Goal: Use online tool/utility: Utilize a website feature to perform a specific function

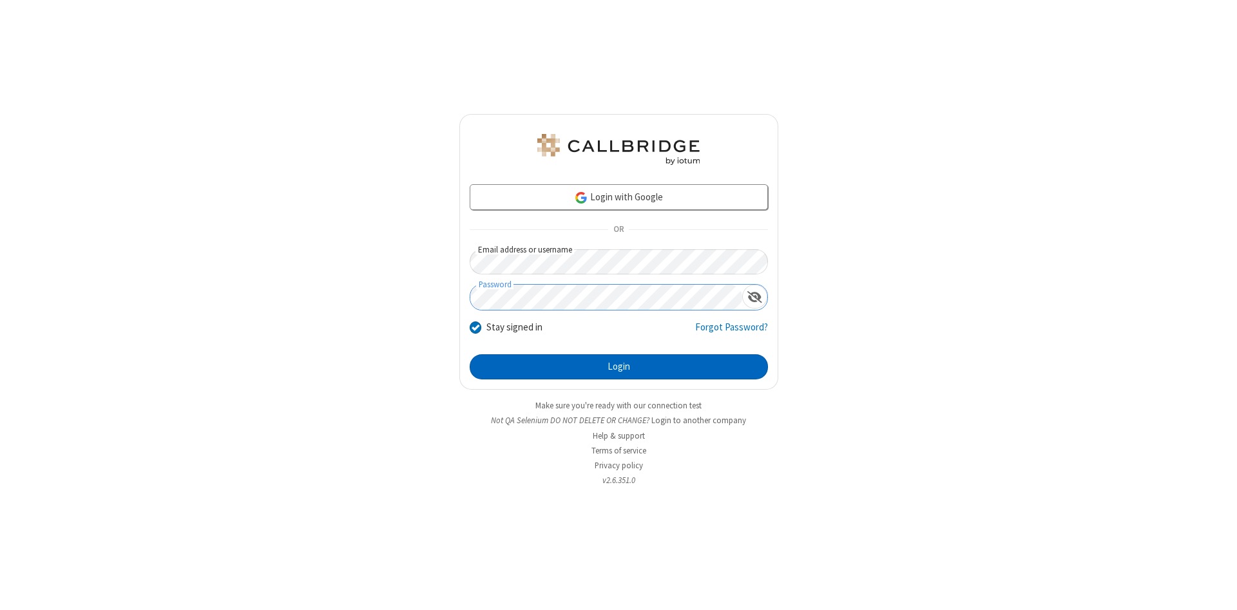
click at [619, 367] on button "Login" at bounding box center [619, 367] width 298 height 26
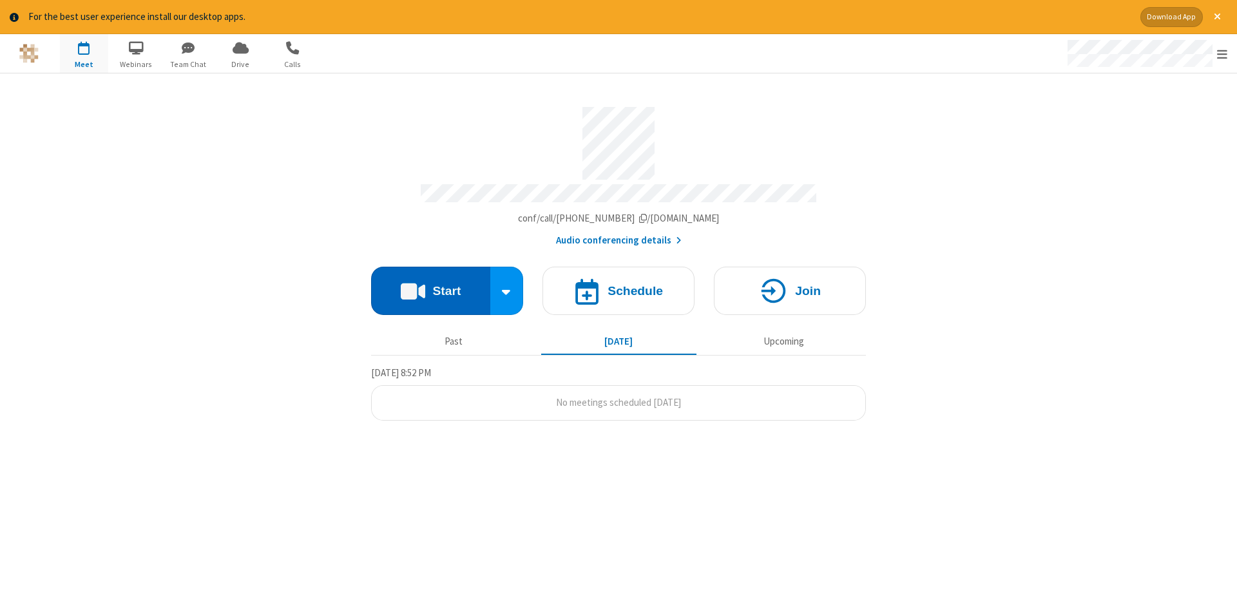
click at [431, 286] on button "Start" at bounding box center [430, 291] width 119 height 48
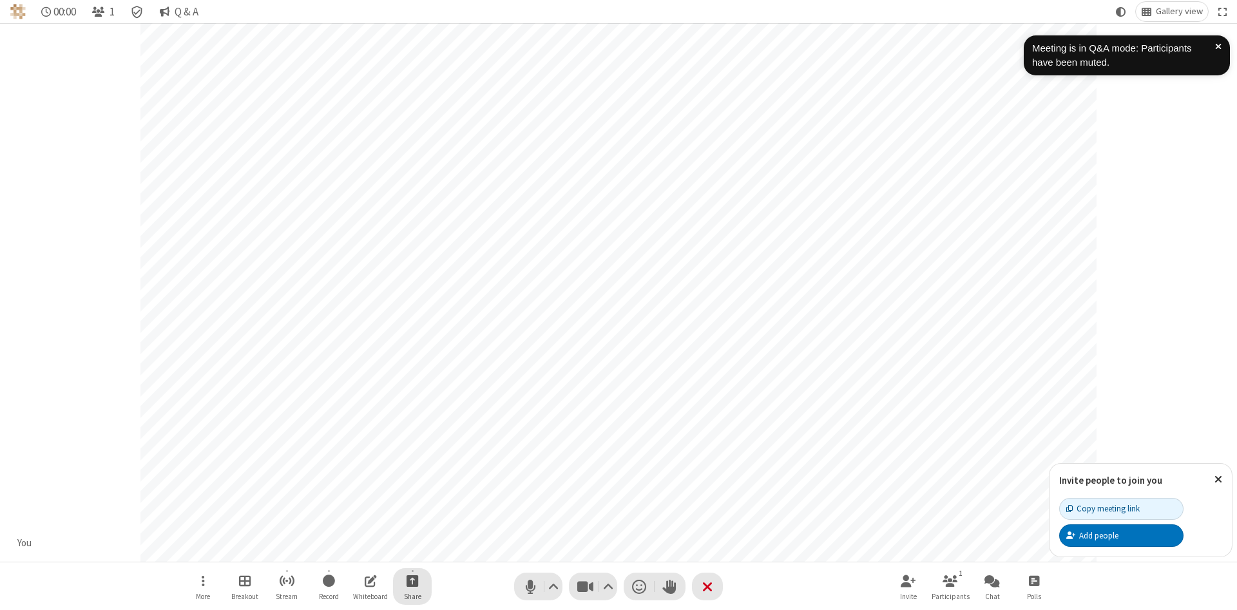
click at [412, 581] on span "Start sharing" at bounding box center [413, 581] width 12 height 16
click at [360, 550] on span "Share my screen" at bounding box center [360, 550] width 15 height 11
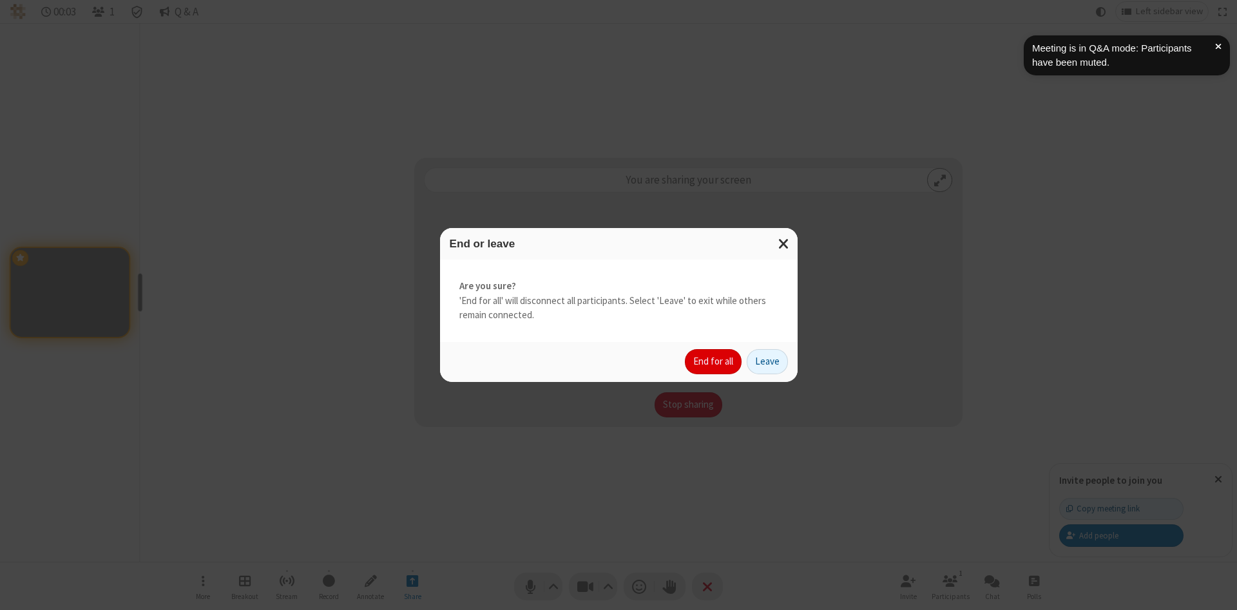
click at [714, 362] on button "End for all" at bounding box center [713, 362] width 57 height 26
